Goal: Transaction & Acquisition: Purchase product/service

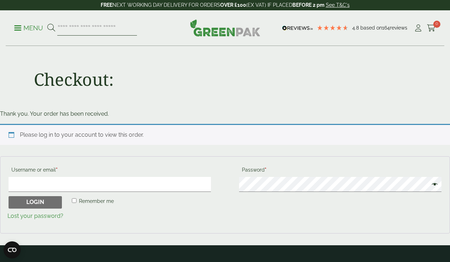
click at [92, 27] on input "search" at bounding box center [97, 28] width 80 height 15
type input "****"
click at [47, 23] on button at bounding box center [51, 27] width 8 height 9
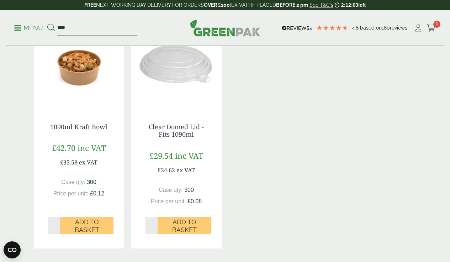
scroll to position [144, 0]
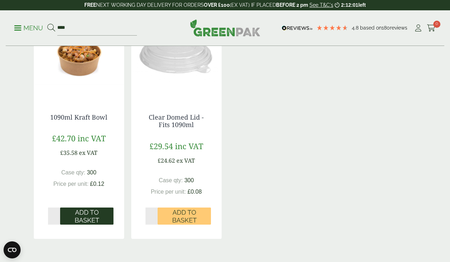
click at [78, 216] on span "Add to Basket" at bounding box center [86, 215] width 43 height 15
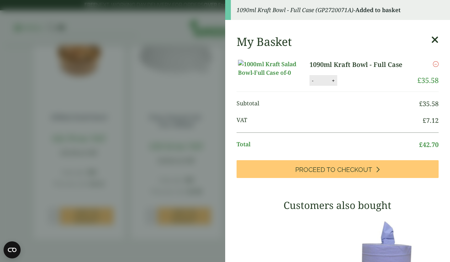
click at [332, 84] on button "+" at bounding box center [333, 80] width 7 height 6
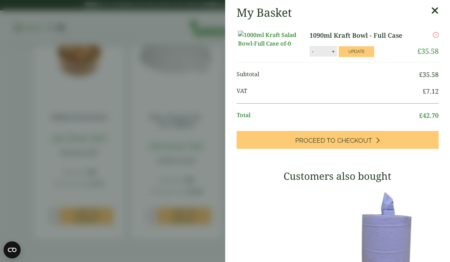
click at [315, 54] on button "-" at bounding box center [313, 51] width 6 height 6
type input "*"
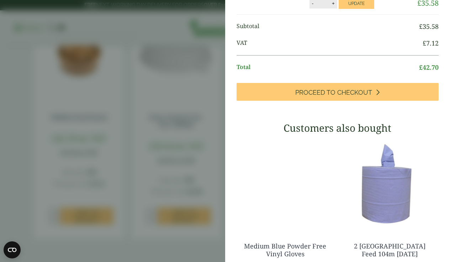
scroll to position [0, 0]
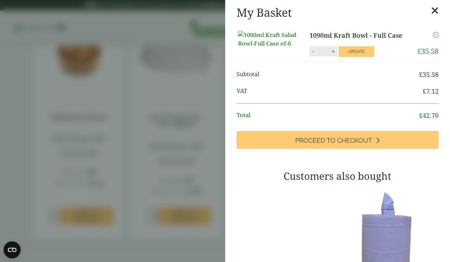
click at [435, 10] on icon at bounding box center [434, 11] width 7 height 10
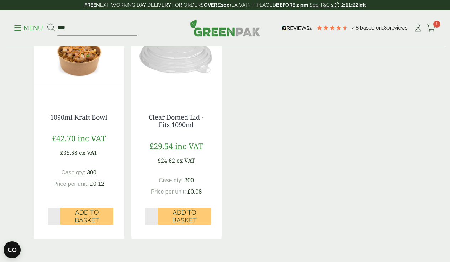
type input "*"
click at [154, 213] on input "*" at bounding box center [151, 215] width 12 height 17
click at [179, 216] on span "Add to Basket" at bounding box center [183, 215] width 43 height 15
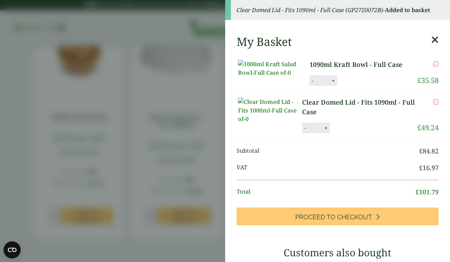
click at [435, 38] on icon at bounding box center [434, 40] width 7 height 10
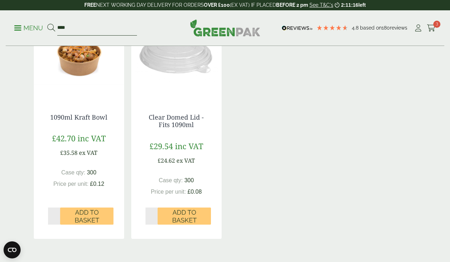
drag, startPoint x: 92, startPoint y: 28, endPoint x: 43, endPoint y: 19, distance: 49.9
click at [43, 19] on div "Menu **** 4.8 Based on 180 reviews Cart 3" at bounding box center [225, 28] width 438 height 36
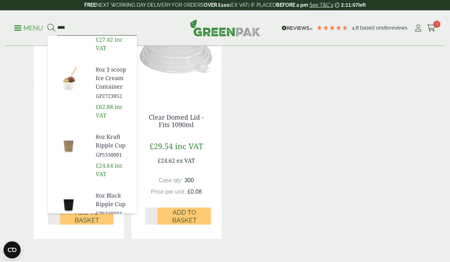
scroll to position [11, 0]
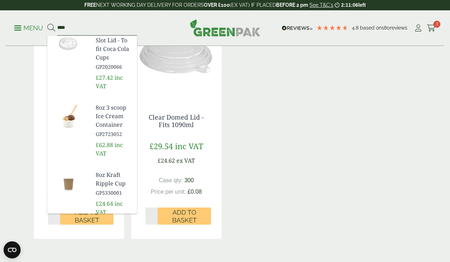
type input "****"
click at [111, 111] on span "8oz 3 scoop Ice Cream Container" at bounding box center [114, 116] width 36 height 26
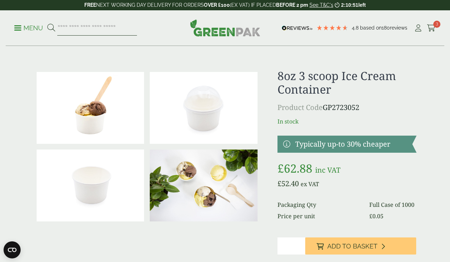
click at [71, 30] on input "search" at bounding box center [97, 28] width 80 height 15
type input "****"
click at [47, 23] on button at bounding box center [51, 27] width 8 height 9
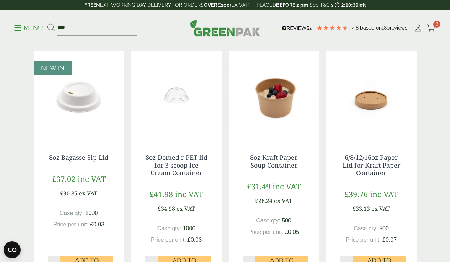
scroll to position [634, 0]
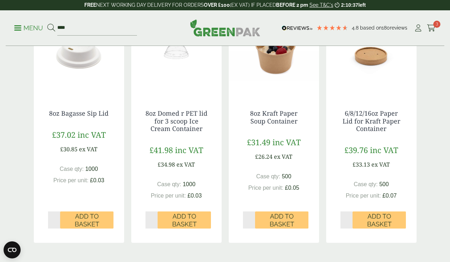
click at [252, 216] on input "*" at bounding box center [249, 219] width 12 height 17
type input "*"
click at [252, 221] on input "*" at bounding box center [249, 219] width 12 height 17
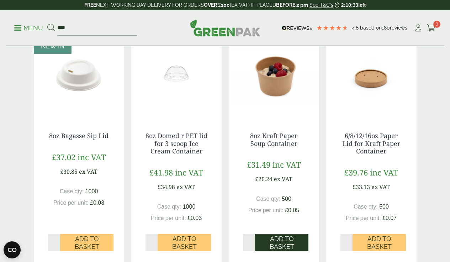
scroll to position [626, 0]
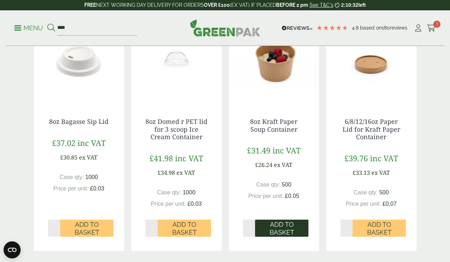
click at [276, 226] on span "Add to Basket" at bounding box center [281, 227] width 43 height 15
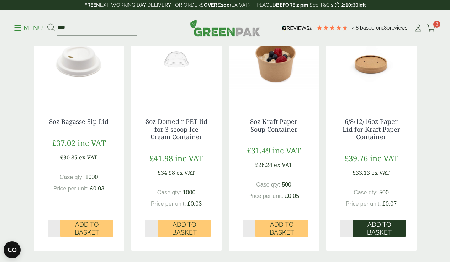
click at [374, 227] on span "Add to Basket" at bounding box center [378, 227] width 43 height 15
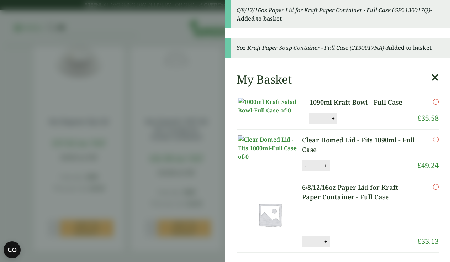
click at [434, 78] on icon at bounding box center [434, 78] width 7 height 10
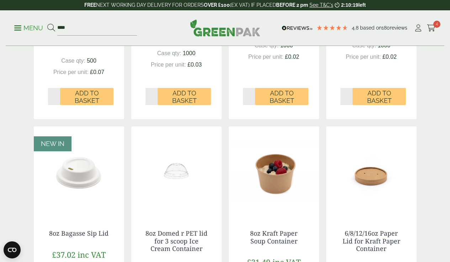
scroll to position [509, 0]
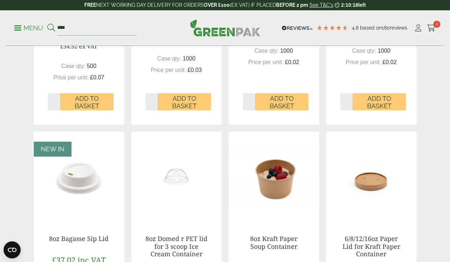
click at [433, 21] on div "Menu **** 4.8 Based on 180 reviews Cart 4" at bounding box center [225, 28] width 438 height 36
click at [432, 26] on icon at bounding box center [431, 28] width 9 height 7
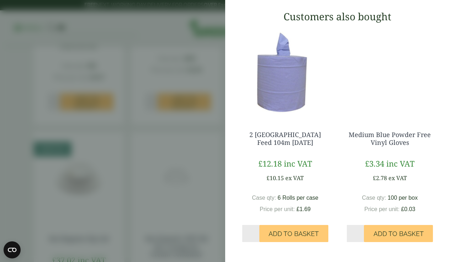
scroll to position [311, 0]
click at [256, 230] on input "*" at bounding box center [250, 233] width 17 height 17
type input "*"
click at [256, 231] on input "*" at bounding box center [250, 233] width 17 height 17
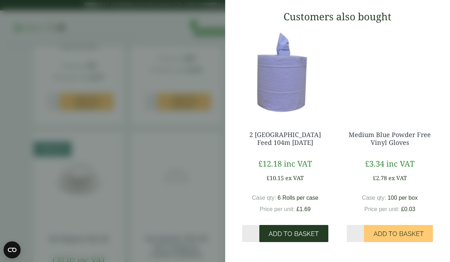
click at [290, 233] on span "Add to Basket" at bounding box center [293, 234] width 50 height 8
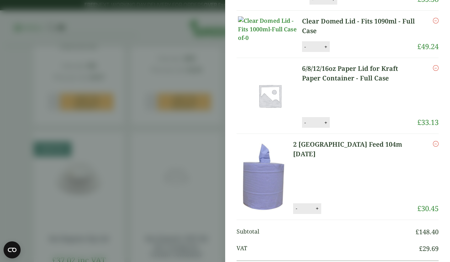
scroll to position [0, 0]
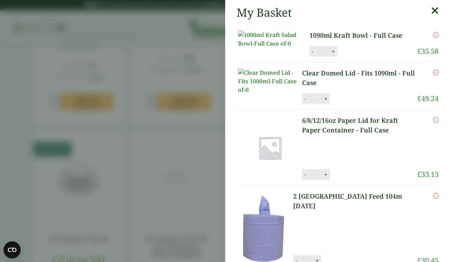
click at [433, 11] on icon at bounding box center [434, 11] width 7 height 10
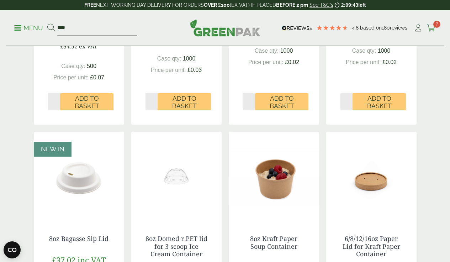
click at [432, 27] on icon at bounding box center [431, 28] width 9 height 7
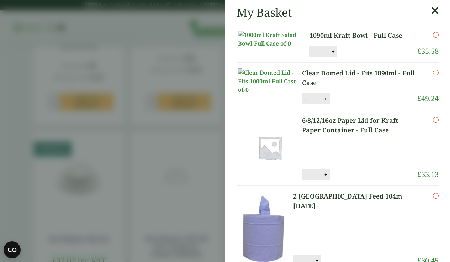
click at [335, 54] on button "+" at bounding box center [333, 51] width 7 height 6
click at [313, 54] on button "-" at bounding box center [313, 51] width 6 height 6
type input "*"
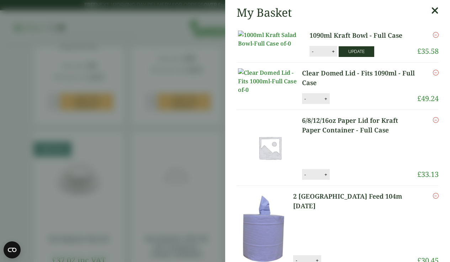
click at [356, 57] on button "Update" at bounding box center [356, 51] width 36 height 11
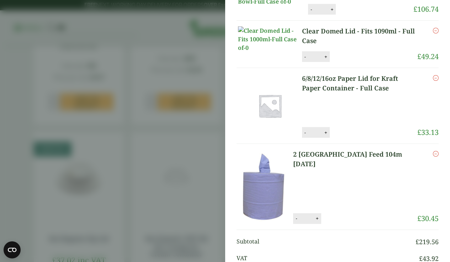
scroll to position [41, 0]
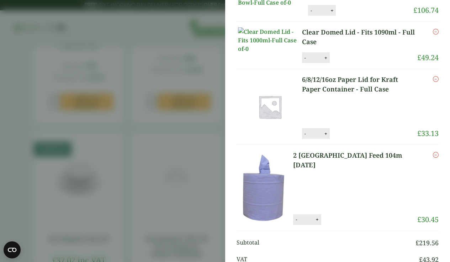
click at [328, 94] on link "6/8/12/16oz Paper Lid for Kraft Paper Container - Full Case" at bounding box center [360, 84] width 116 height 19
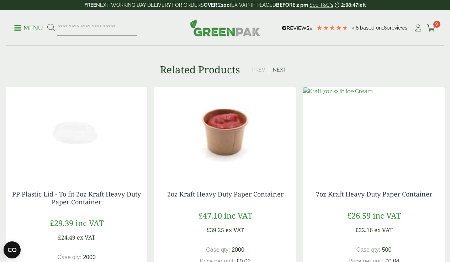
scroll to position [438, 0]
click at [280, 71] on button "Next" at bounding box center [279, 70] width 21 height 9
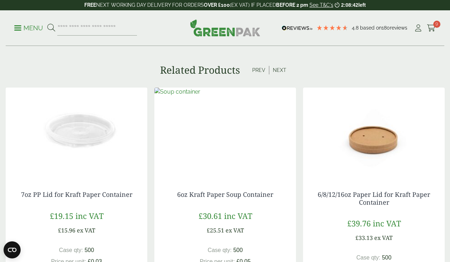
click at [276, 68] on button "Next" at bounding box center [279, 70] width 21 height 9
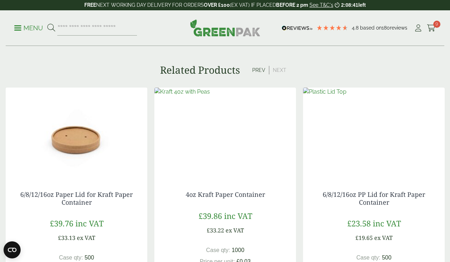
click at [276, 68] on button "Next" at bounding box center [279, 70] width 21 height 9
click at [259, 69] on button "Prev" at bounding box center [258, 70] width 21 height 9
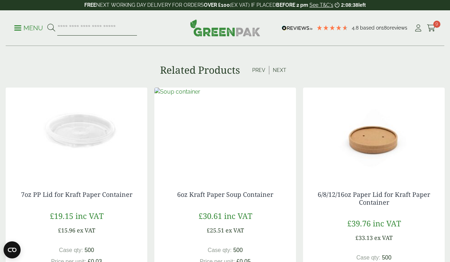
click at [78, 29] on input "search" at bounding box center [97, 28] width 80 height 15
type input "****"
click at [47, 23] on button at bounding box center [51, 27] width 8 height 9
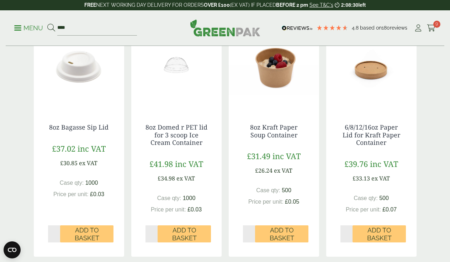
scroll to position [628, 0]
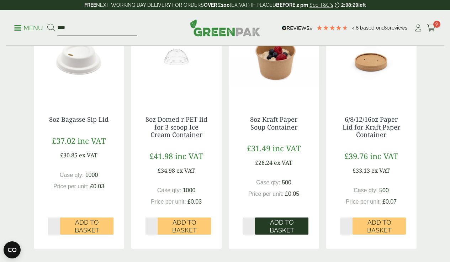
click at [284, 230] on span "Add to Basket" at bounding box center [281, 225] width 43 height 15
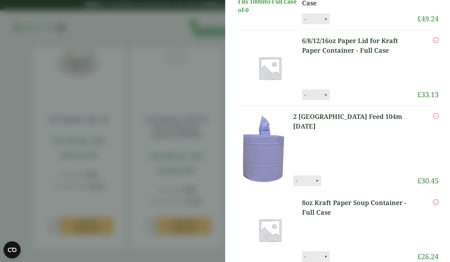
scroll to position [113, 0]
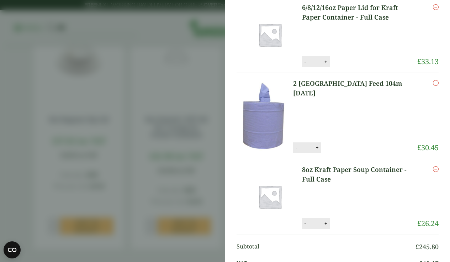
click at [433, 56] on div "Remove" at bounding box center [427, 29] width 21 height 53
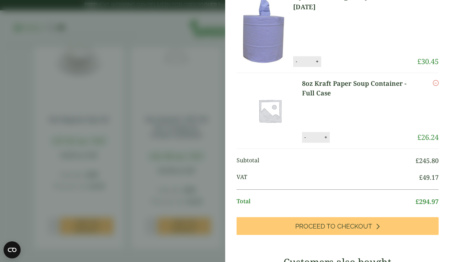
scroll to position [256, 0]
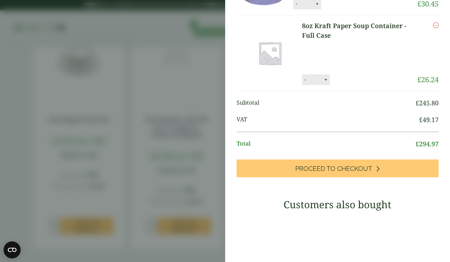
drag, startPoint x: 350, startPoint y: 133, endPoint x: 353, endPoint y: 103, distance: 30.0
click at [353, 103] on div "My Basket 1090ml Kraft Bowl - Full Case 1090ml Kraft Bowl - Full Case quantity …" at bounding box center [337, 96] width 225 height 705
click at [434, 84] on bdi "£ 26.24" at bounding box center [427, 80] width 21 height 10
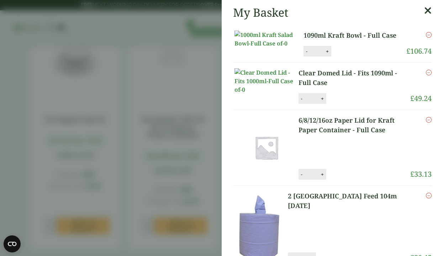
scroll to position [34, 0]
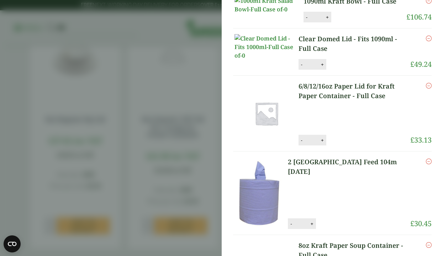
click at [427, 89] on icon "Remove this item" at bounding box center [428, 86] width 6 height 6
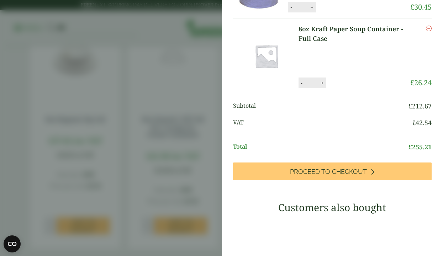
scroll to position [169, 0]
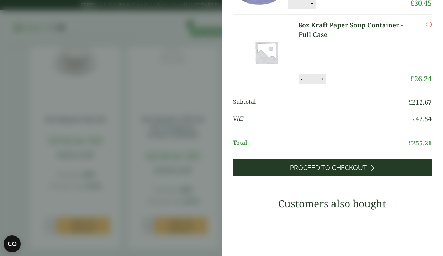
click at [331, 172] on span "Proceed to Checkout" at bounding box center [328, 168] width 77 height 8
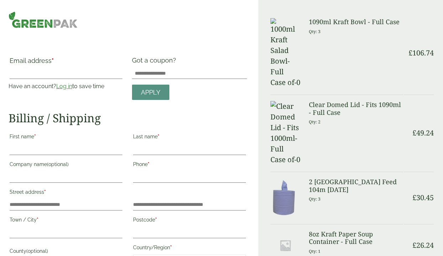
select select "**"
click at [66, 88] on link "Log in" at bounding box center [64, 86] width 16 height 7
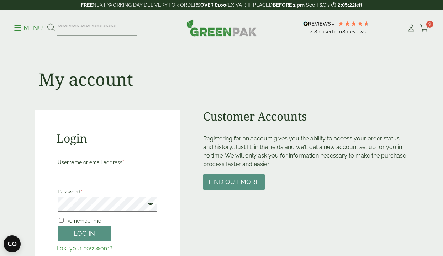
type input "**********"
click at [74, 231] on button "Log in" at bounding box center [84, 233] width 53 height 15
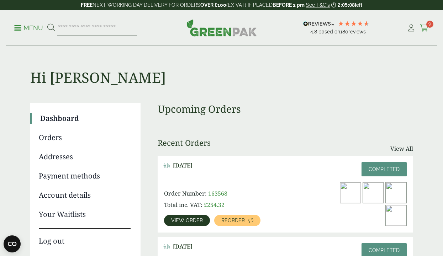
click at [425, 28] on icon at bounding box center [423, 28] width 9 height 7
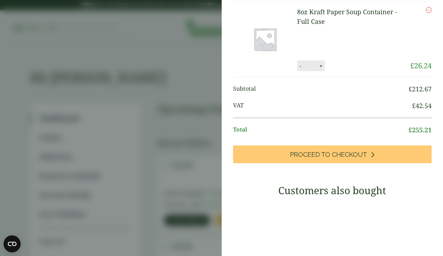
scroll to position [193, 0]
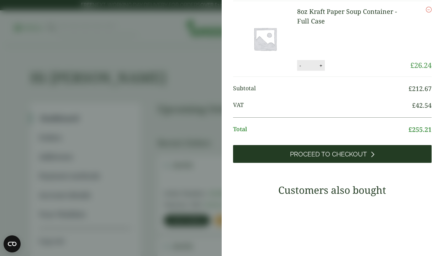
click at [317, 158] on span "Proceed to Checkout" at bounding box center [328, 154] width 77 height 8
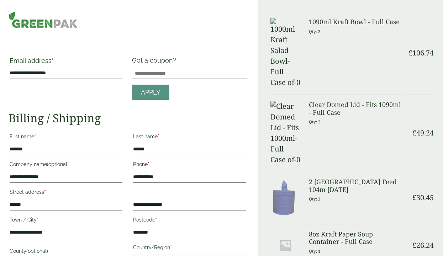
select select "**"
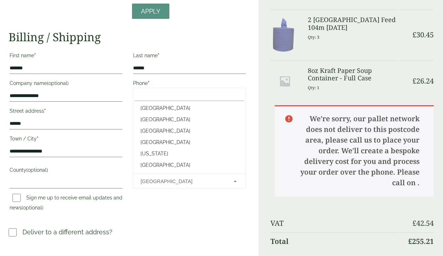
scroll to position [2343, 0]
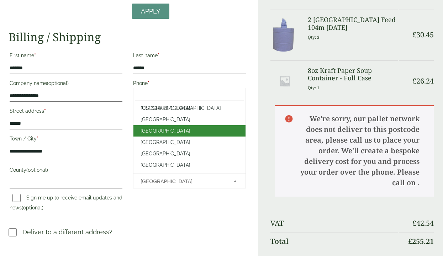
click at [149, 179] on span "Spain" at bounding box center [182, 181] width 84 height 15
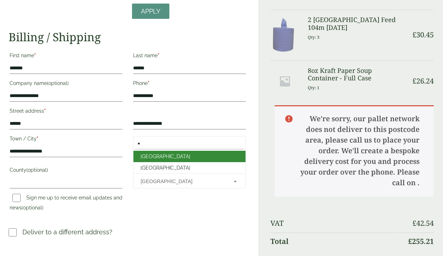
type input "**"
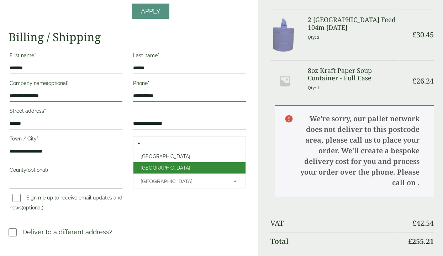
select select "**"
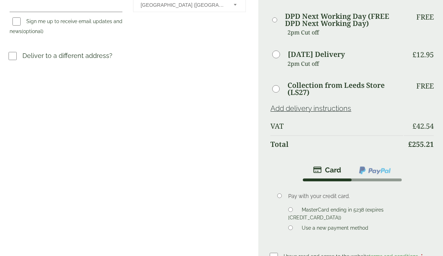
scroll to position [259, 0]
